Goal: Obtain resource: Download file/media

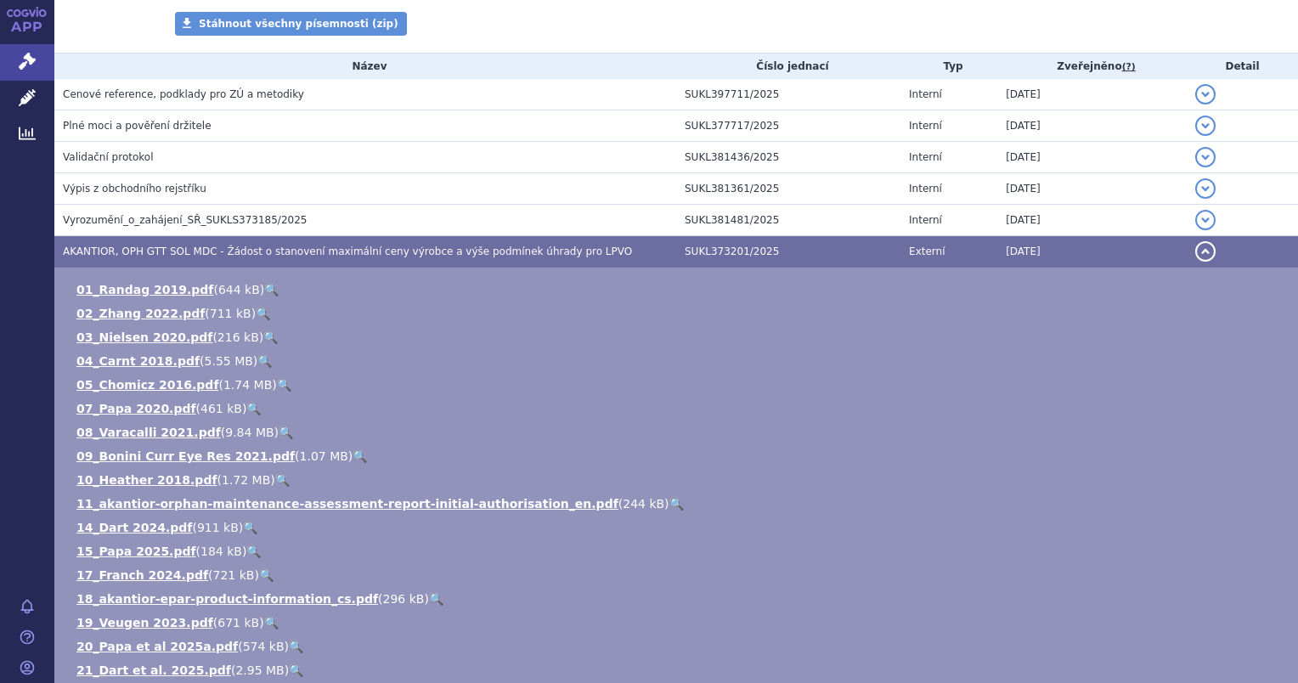
scroll to position [153, 0]
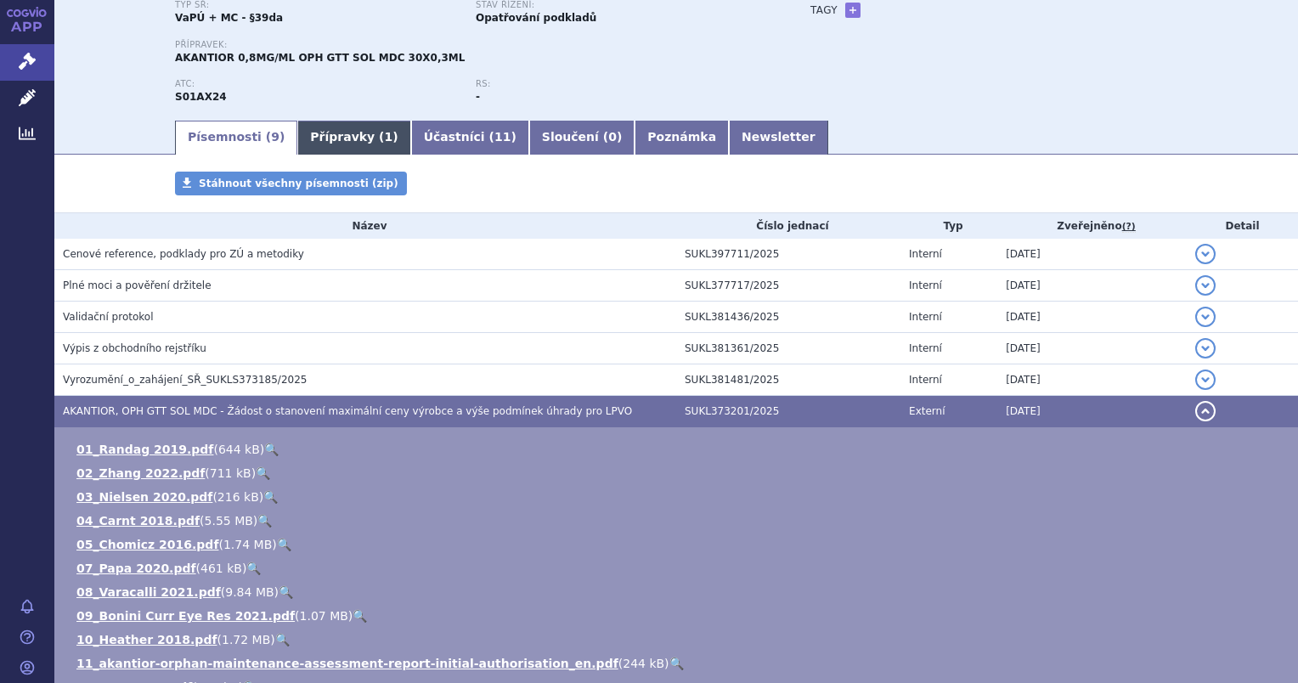
click at [346, 136] on link "Přípravky ( 1 )" at bounding box center [353, 138] width 113 height 34
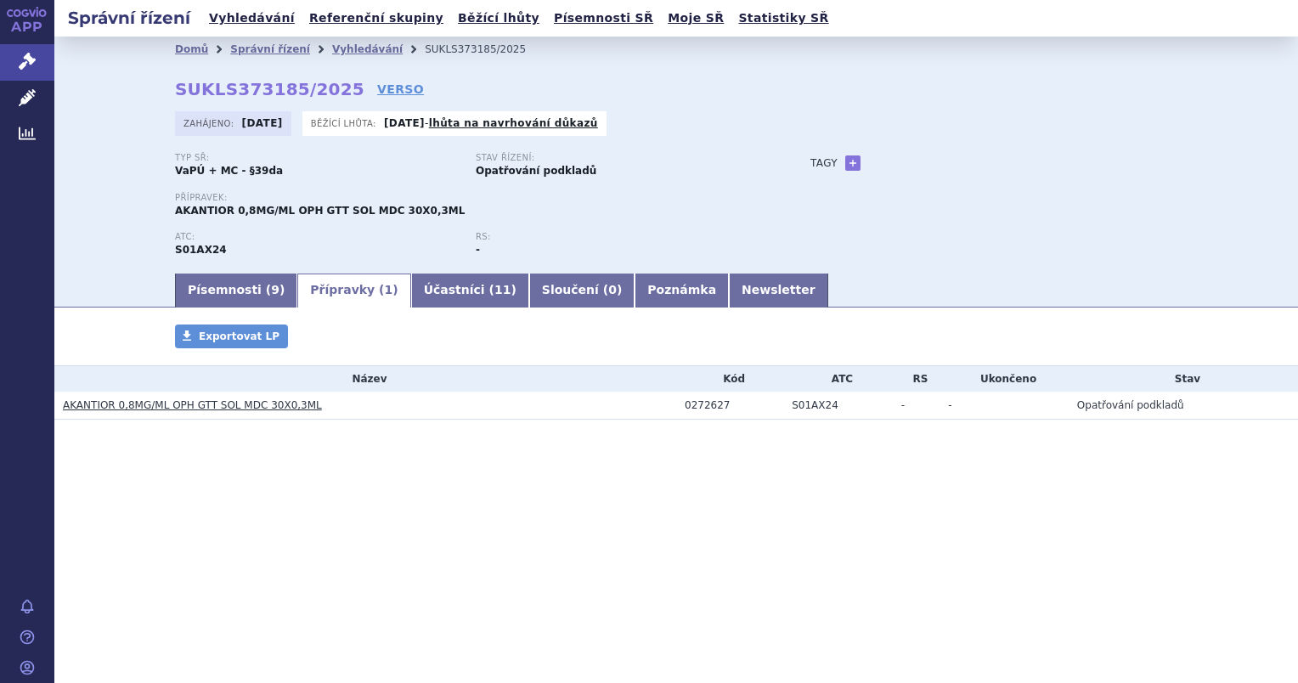
click at [252, 408] on link "AKANTIOR 0,8MG/ML OPH GTT SOL MDC 30X0,3ML" at bounding box center [192, 405] width 259 height 12
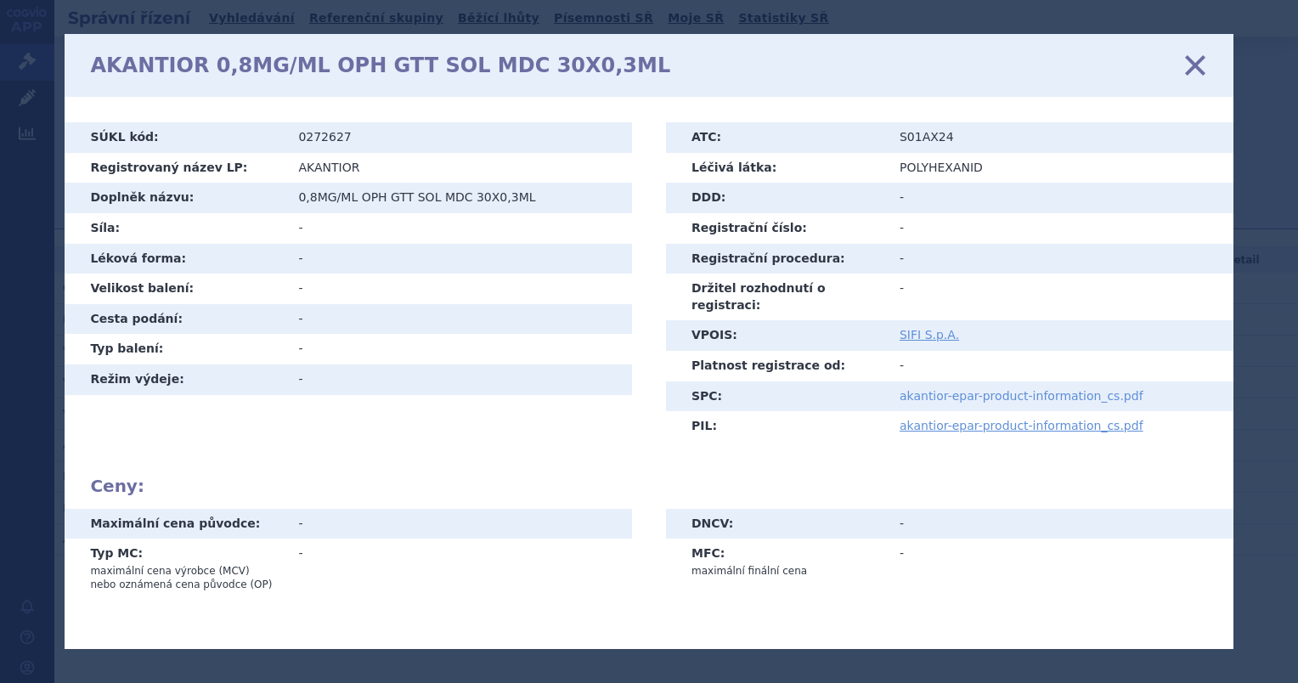
click at [934, 389] on link "akantior-epar-product-information_cs.pdf" at bounding box center [1022, 396] width 244 height 14
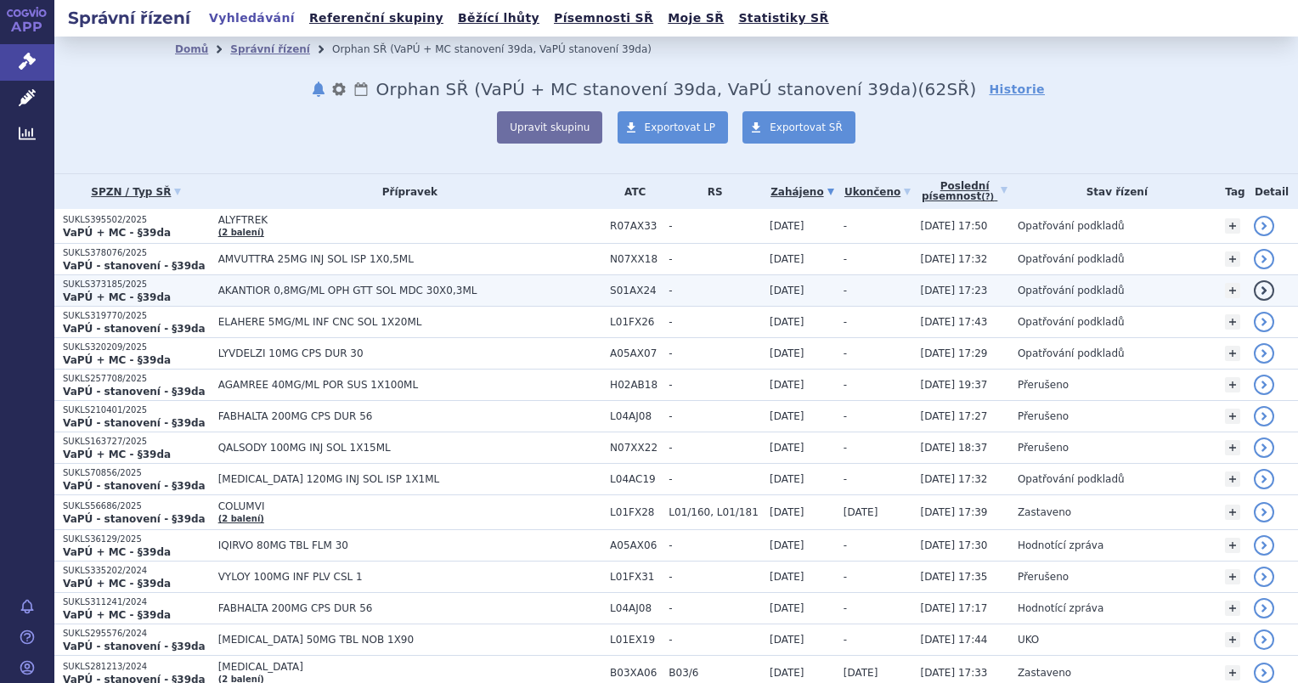
click at [347, 286] on span "AKANTIOR 0,8MG/ML OPH GTT SOL MDC 30X0,3ML" at bounding box center [409, 291] width 383 height 12
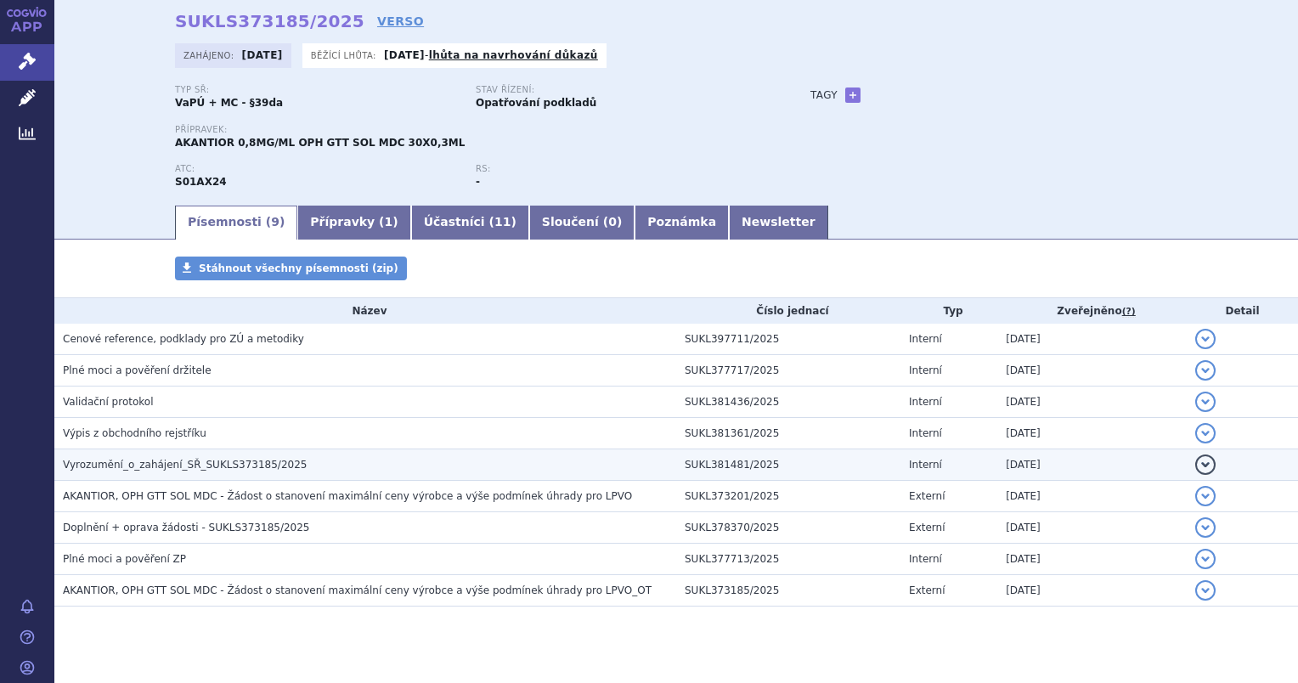
scroll to position [93, 0]
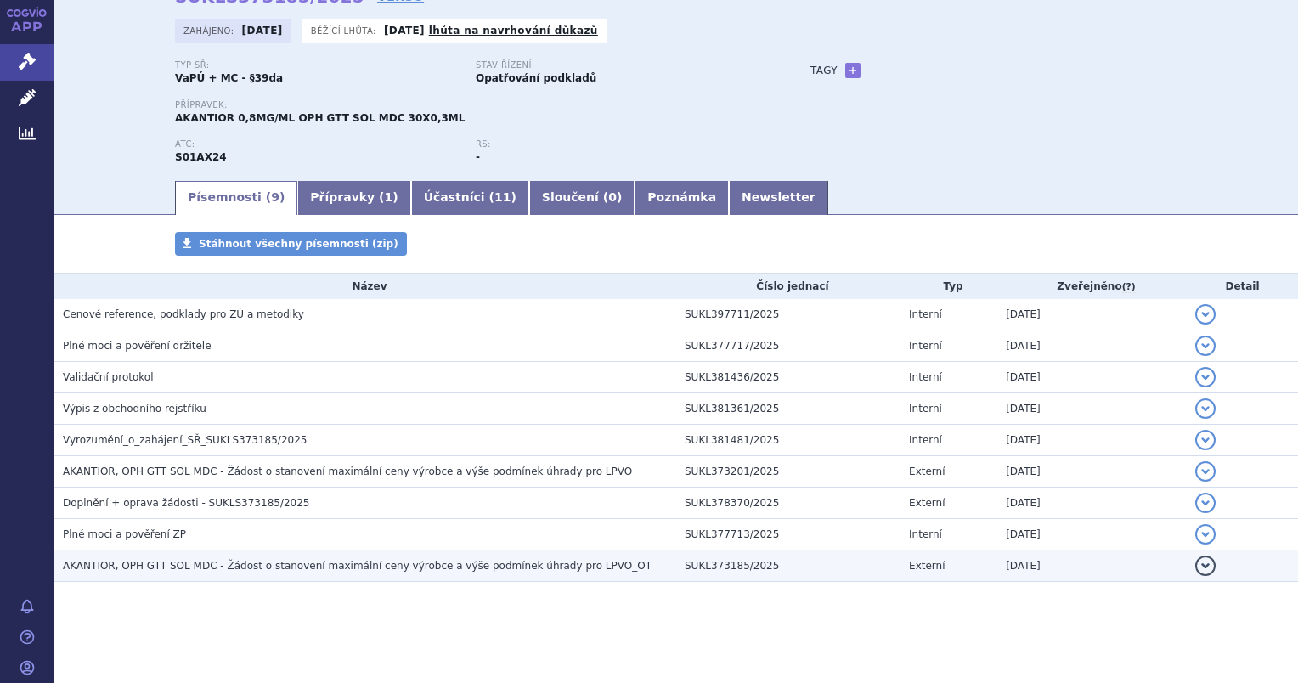
click at [127, 565] on span "AKANTIOR, OPH GTT SOL MDC - Žádost o stanovení maximální ceny výrobce a výše po…" at bounding box center [357, 566] width 589 height 12
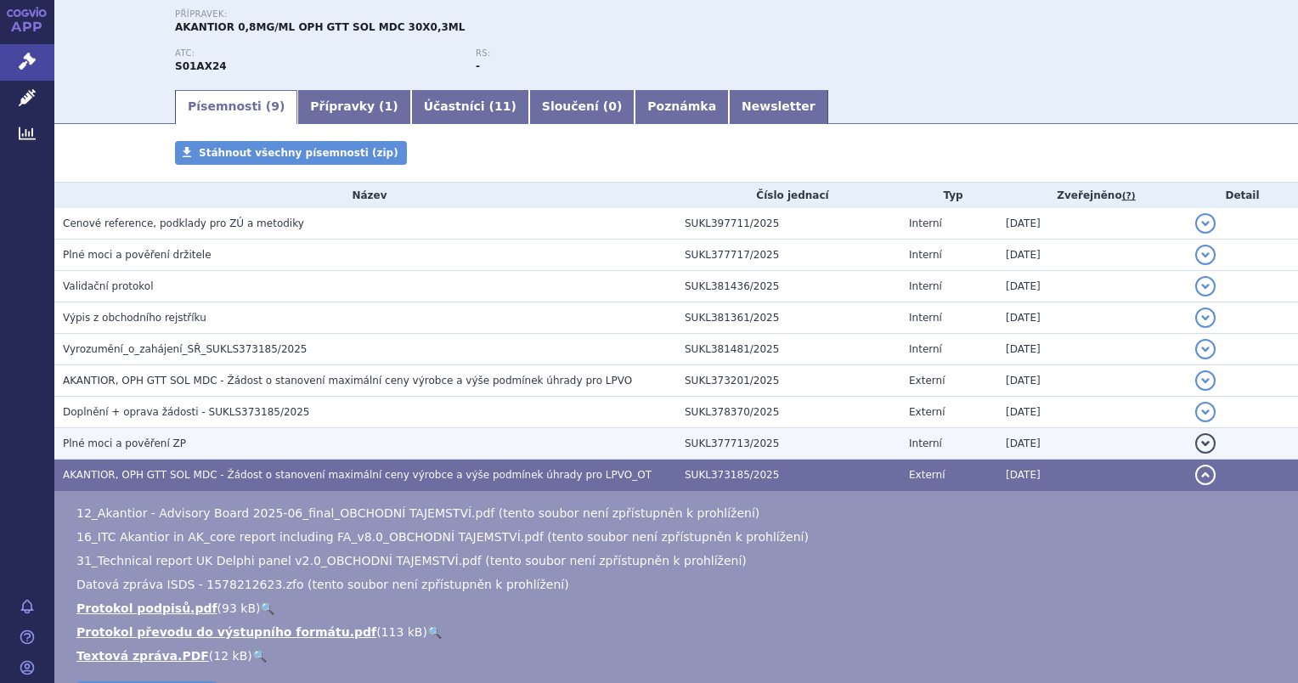
scroll to position [340, 0]
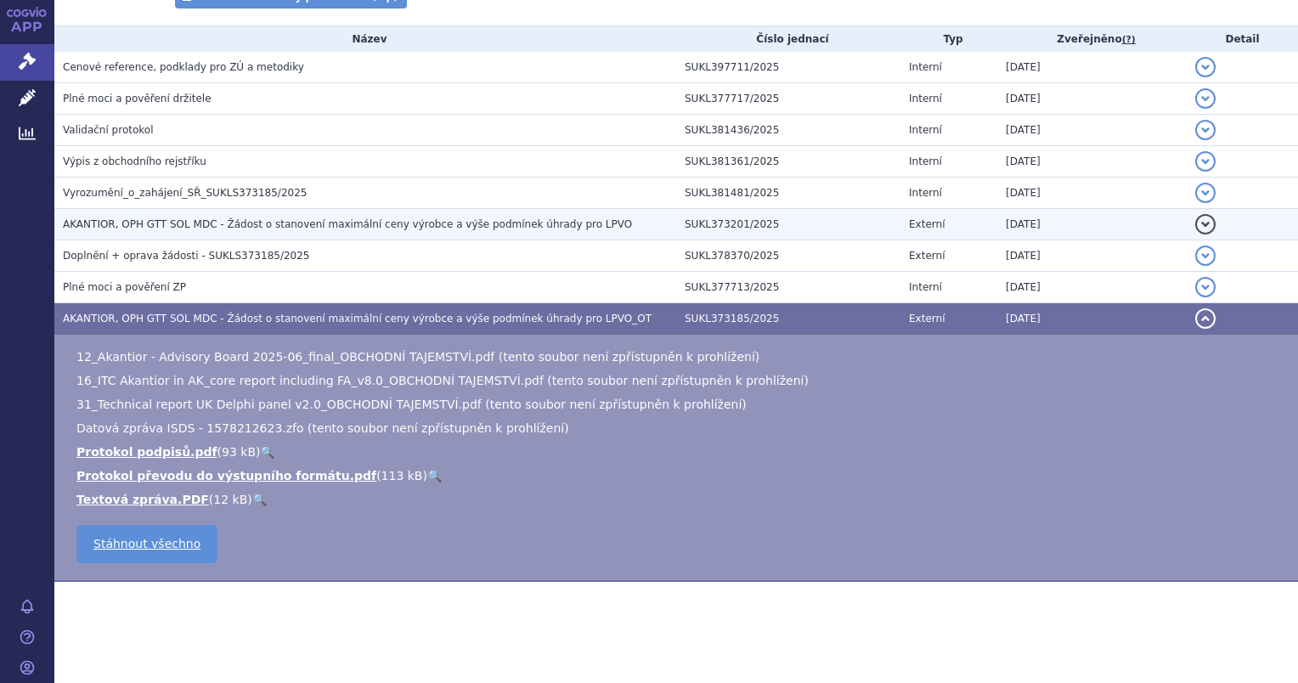
click at [185, 220] on span "AKANTIOR, OPH GTT SOL MDC - Žádost o stanovení maximální ceny výrobce a výše po…" at bounding box center [347, 224] width 569 height 12
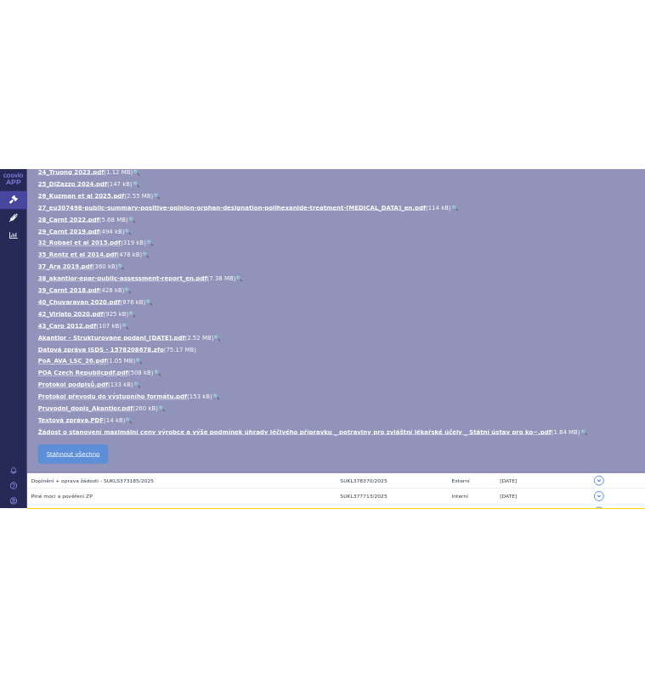
scroll to position [1020, 0]
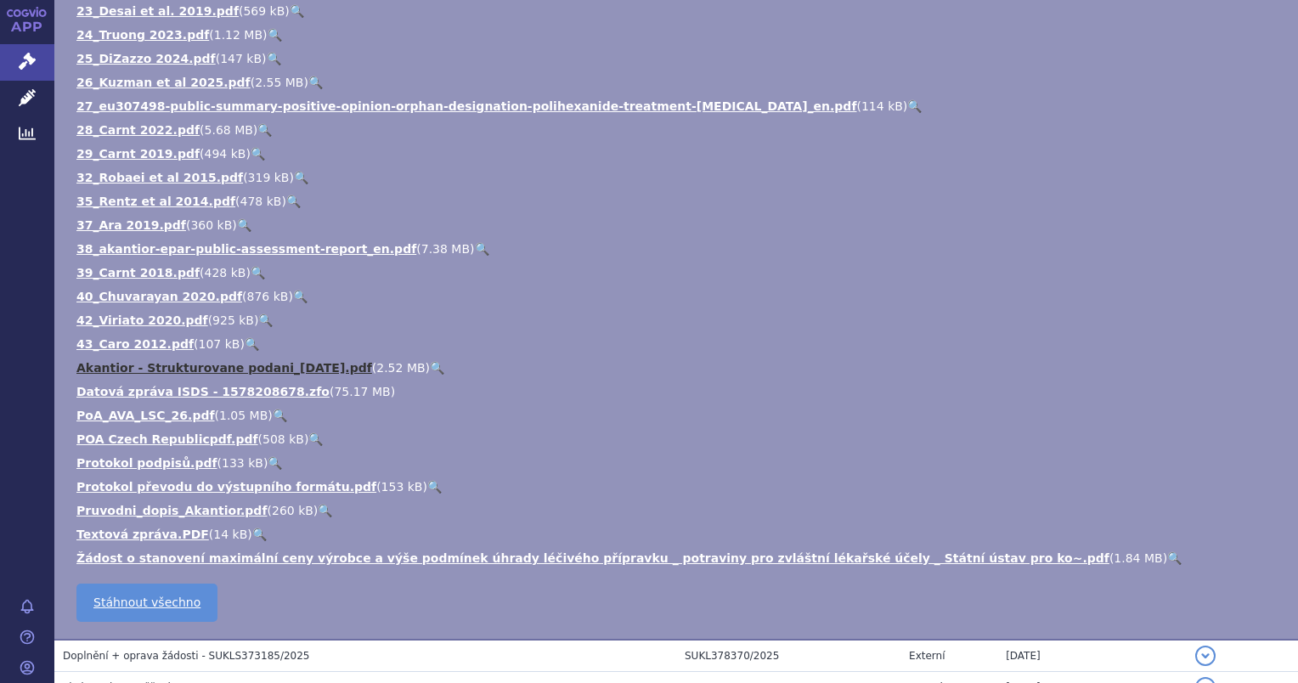
click at [225, 370] on link "Akantior - Strukturovane podani_[DATE].pdf" at bounding box center [224, 368] width 296 height 14
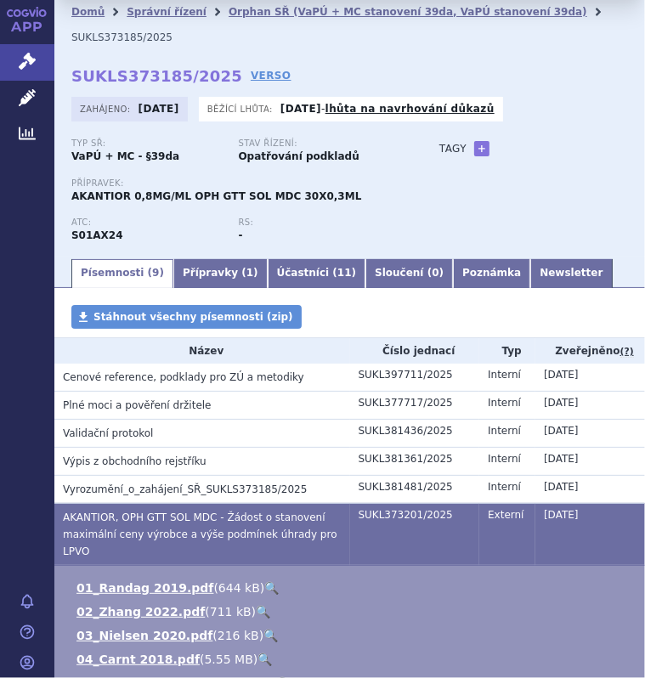
scroll to position [0, 0]
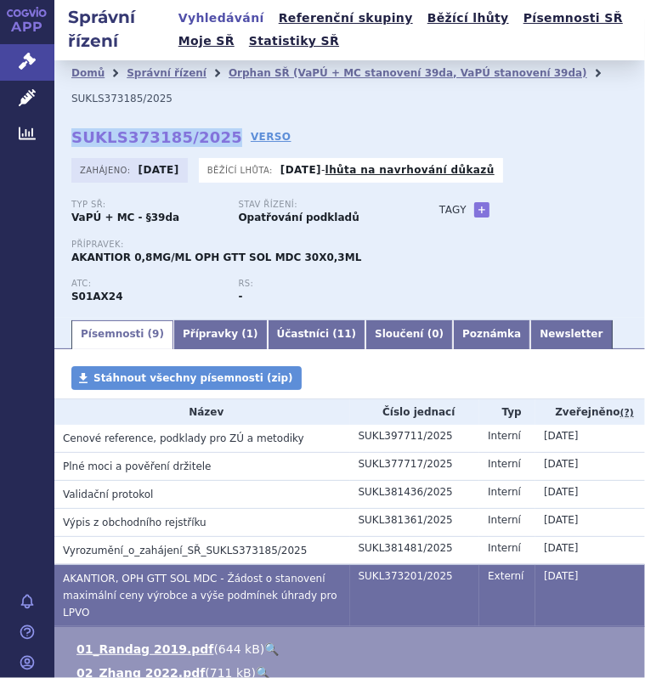
drag, startPoint x: 212, startPoint y: 144, endPoint x: 73, endPoint y: 133, distance: 139.7
click at [73, 133] on strong "SUKLS373185/2025" at bounding box center [156, 137] width 171 height 18
copy strong "SUKLS373185/2025"
